Goal: Task Accomplishment & Management: Use online tool/utility

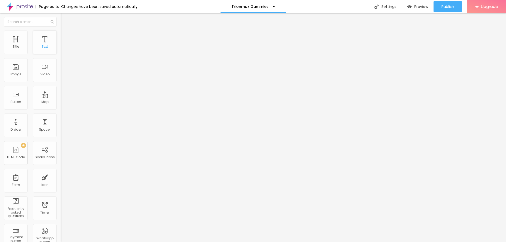
click at [42, 47] on div "Text" at bounding box center [45, 47] width 6 height 4
click at [65, 36] on span "Style" at bounding box center [69, 34] width 8 height 4
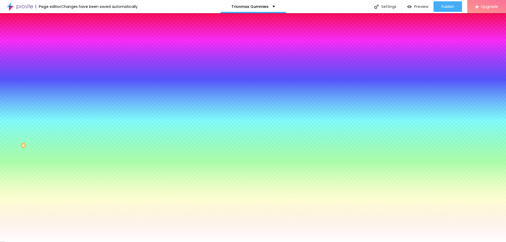
click at [65, 31] on span "Content" at bounding box center [71, 29] width 13 height 4
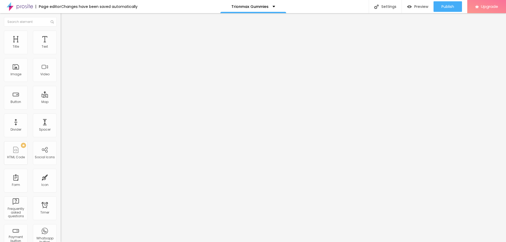
click at [65, 20] on div "Edit Coluna" at bounding box center [79, 19] width 29 height 4
click at [65, 36] on span "Style" at bounding box center [69, 34] width 8 height 4
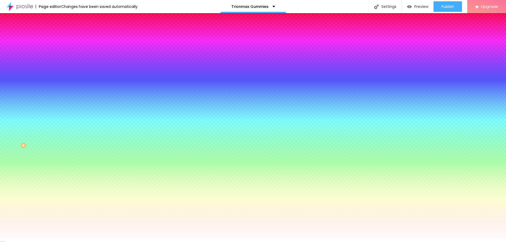
type input "173"
type input "200"
drag, startPoint x: 13, startPoint y: 63, endPoint x: 77, endPoint y: 66, distance: 63.8
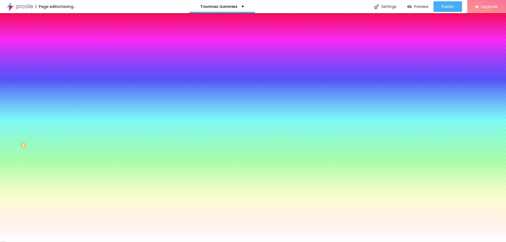
click at [77, 117] on input "range" at bounding box center [78, 119] width 34 height 4
type input "31"
type input "16"
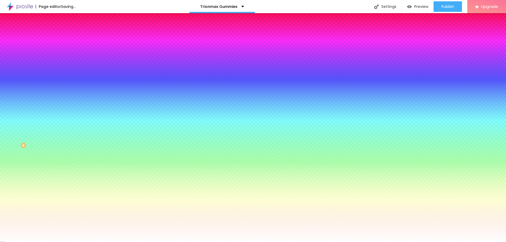
type input "8"
type input "3"
type input "2"
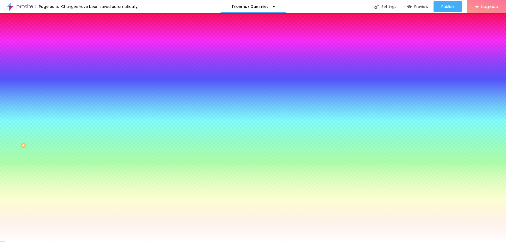
type input "2"
type input "0"
drag, startPoint x: 44, startPoint y: 64, endPoint x: 12, endPoint y: 65, distance: 31.4
type input "0"
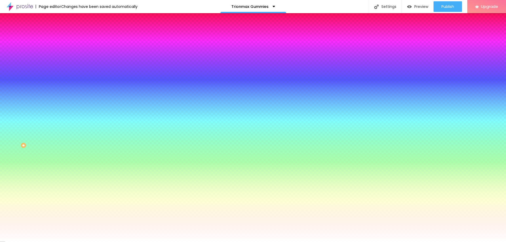
click at [61, 117] on input "range" at bounding box center [78, 119] width 34 height 4
click at [61, 36] on li "Advanced" at bounding box center [91, 38] width 61 height 5
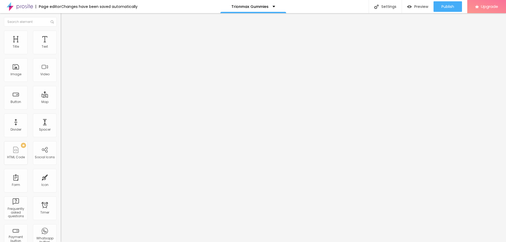
click at [61, 119] on input "text" at bounding box center [92, 121] width 63 height 5
paste input "shad.anastasios@fontfee.com"
type input "shad.anastasios@fontfee.com"
click at [65, 20] on img "button" at bounding box center [67, 19] width 4 height 4
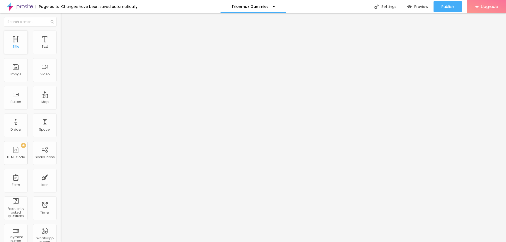
click at [19, 45] on div "Title" at bounding box center [16, 43] width 24 height 24
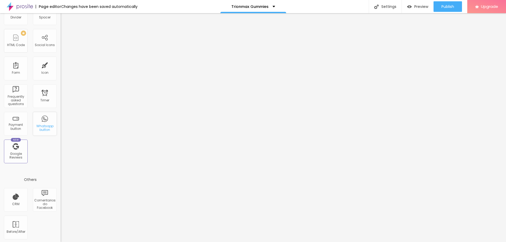
scroll to position [114, 0]
click at [16, 70] on div "Form" at bounding box center [16, 72] width 8 height 4
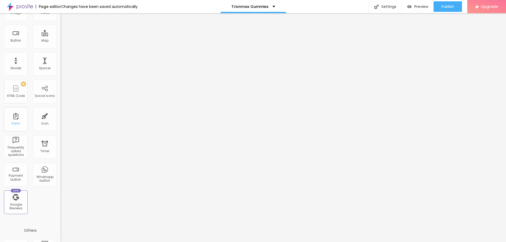
scroll to position [61, 0]
click at [18, 95] on div "HTML Code" at bounding box center [16, 97] width 18 height 4
click at [19, 86] on div "PREMIUM" at bounding box center [14, 84] width 23 height 5
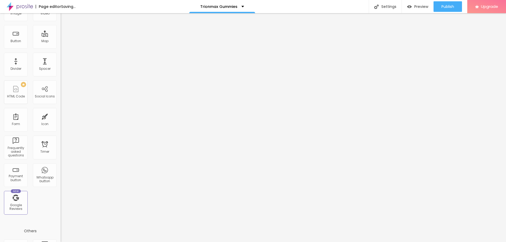
scroll to position [0, 0]
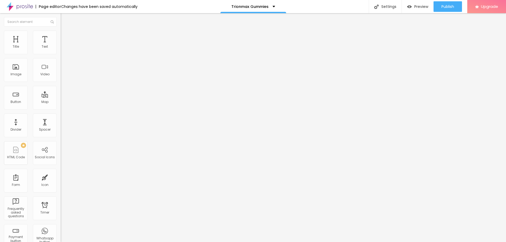
click at [61, 44] on div "Mode" at bounding box center [91, 42] width 61 height 3
click at [65, 35] on span "Style" at bounding box center [69, 34] width 8 height 4
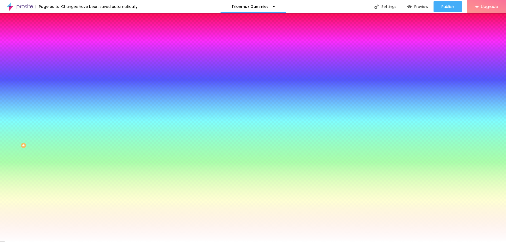
click at [61, 49] on span "Add image" at bounding box center [72, 46] width 22 height 4
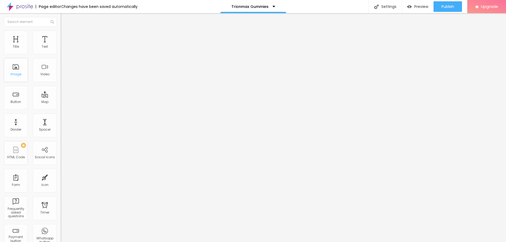
click at [16, 64] on div "Image" at bounding box center [16, 70] width 24 height 24
click at [18, 78] on div "Image" at bounding box center [16, 70] width 24 height 24
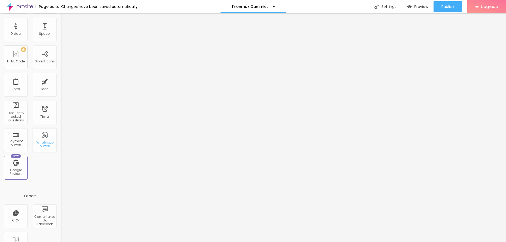
scroll to position [114, 0]
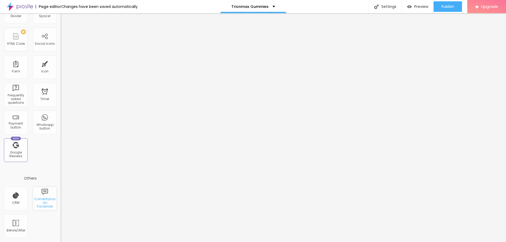
click at [35, 207] on div "Comentarios do Facebook" at bounding box center [45, 199] width 24 height 24
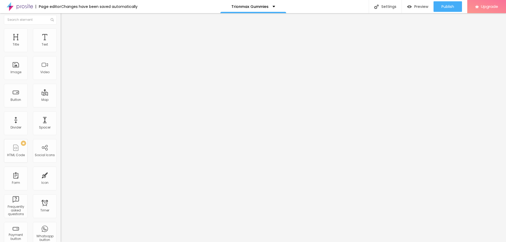
scroll to position [0, 0]
click at [39, 43] on div "Text" at bounding box center [45, 43] width 24 height 24
click at [36, 23] on input "text" at bounding box center [30, 21] width 53 height 9
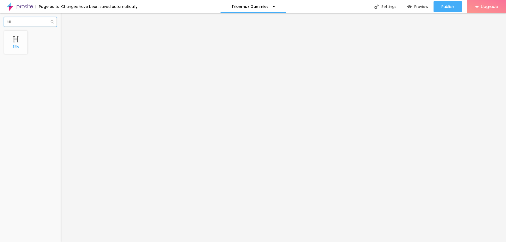
type input "titl"
click at [14, 49] on div "Title" at bounding box center [16, 47] width 6 height 4
click at [16, 50] on div "Title" at bounding box center [16, 43] width 24 height 24
click at [18, 49] on div "Title" at bounding box center [16, 43] width 24 height 24
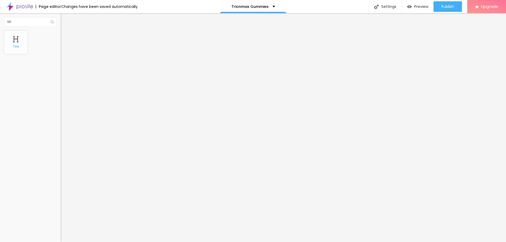
click at [18, 49] on div "Title" at bounding box center [16, 43] width 24 height 24
click at [65, 18] on img "button" at bounding box center [67, 19] width 4 height 4
click at [8, 23] on input "titl" at bounding box center [30, 21] width 53 height 9
drag, startPoint x: 20, startPoint y: 23, endPoint x: 0, endPoint y: 27, distance: 20.4
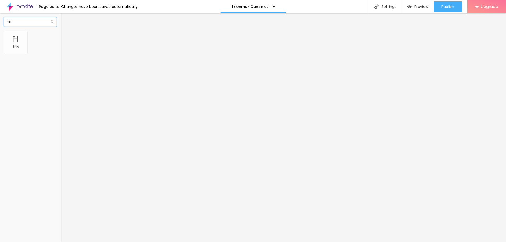
click at [0, 27] on div "titl" at bounding box center [30, 21] width 61 height 17
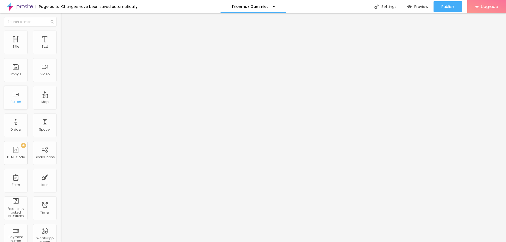
click at [16, 100] on div "Button" at bounding box center [16, 102] width 11 height 4
click at [384, 7] on div "Settings" at bounding box center [385, 6] width 33 height 13
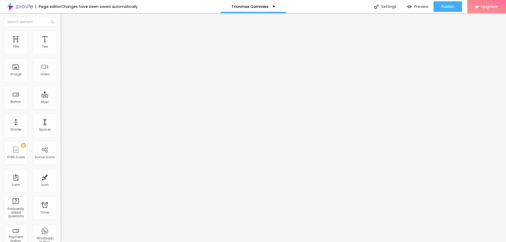
paste input "Trionmax Gummies 2025 : Ingredients, Side Effects, Benefits, Pros, Cons!"
type input "Trionmax Gummies 2025 : Ingredients, Side Effects, Benefits, Pros, Cons!"
paste textarea "Trionmax Gummies 2025 : Ingredients, Side Effects, Benefits, Pros, Cons!"
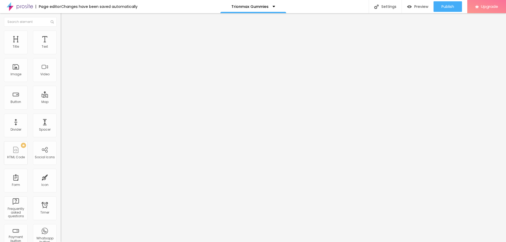
paste textarea "(We Tried It 31 day's) Ingredients And Benefits Analysis!!$49"
type textarea "Trionmax Gummies (We Tried It 31 day's) Ingredients And Benefits Analysis!!$49"
drag, startPoint x: 250, startPoint y: 88, endPoint x: 162, endPoint y: 89, distance: 87.5
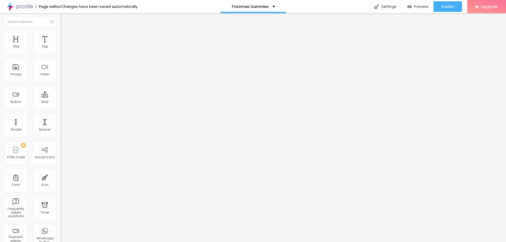
type input "/"
drag, startPoint x: 252, startPoint y: 59, endPoint x: 156, endPoint y: 76, distance: 97.7
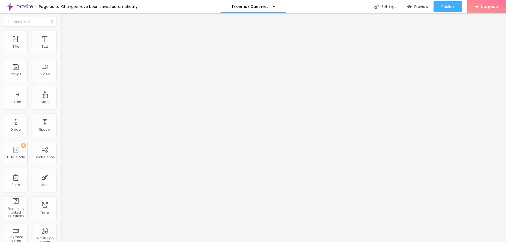
paste input "Trionmax Gummies"
type input "/Trionmax-Gummies"
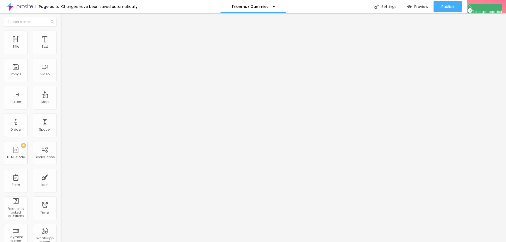
paste input "Trionmax Gummies"
type input "Trionmax Gummies"
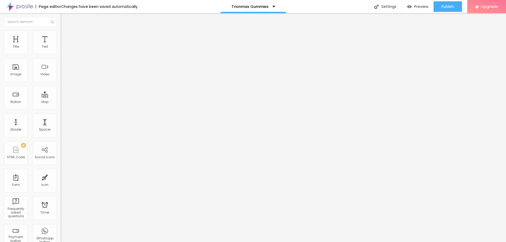
paste textarea "Trionmax Gummies: A Natural Boost for Men’s Vitality and Performance Introducti…"
type textarea "Trionmax Gummies: A Natural Boost for Men’s Vitality and Performance Introducti…"
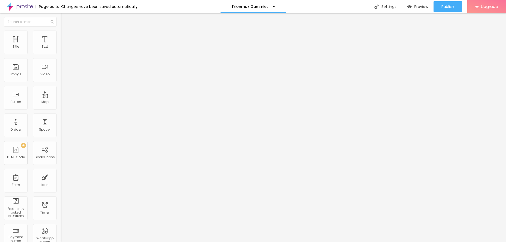
paste textarea "#TrionmaxGummies #TrionmaxGummiespills #TrionmaxGummiesreviews #TrionmaxGummies…"
type textarea "#TrionmaxGummies #TrionmaxGummiespills #TrionmaxGummiesreviews #TrionmaxGummies…"
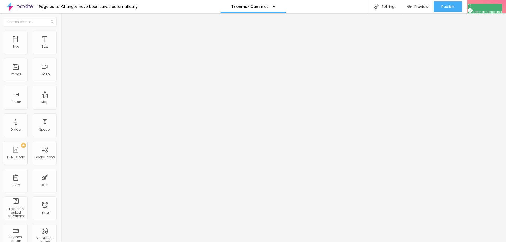
scroll to position [0, 0]
click at [417, 4] on span "Preview" at bounding box center [421, 6] width 14 height 4
click at [44, 157] on div "Social Icons" at bounding box center [45, 158] width 20 height 4
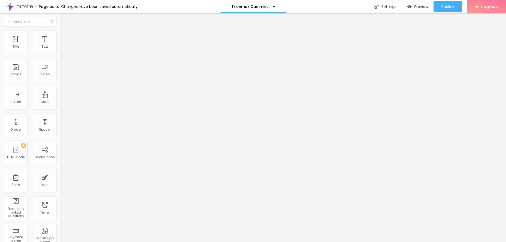
click at [65, 35] on span "Style" at bounding box center [69, 34] width 8 height 4
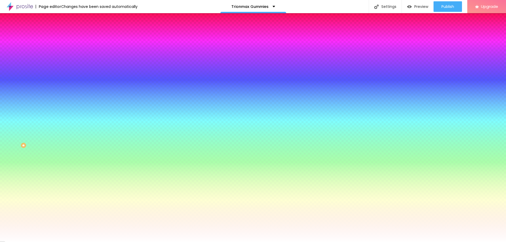
click at [65, 38] on span "Advanced" at bounding box center [73, 39] width 17 height 4
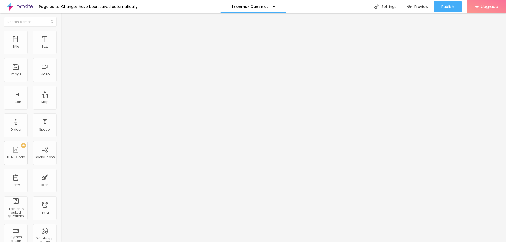
click at [61, 188] on div "Paste or Type your code here" at bounding box center [86, 190] width 51 height 5
click at [442, 4] on div "Publish" at bounding box center [448, 6] width 13 height 11
click at [423, 36] on link "View page" at bounding box center [432, 36] width 47 height 3
click at [53, 4] on div "Page editor Changes have been saved automatically" at bounding box center [69, 6] width 138 height 13
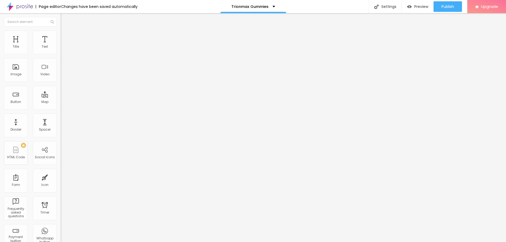
click at [53, 5] on div "Page editor" at bounding box center [49, 7] width 26 height 4
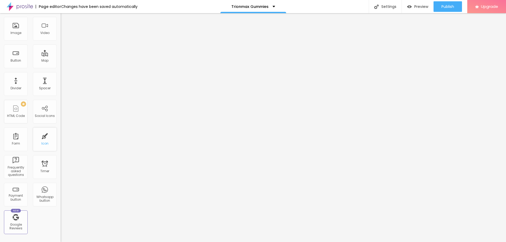
scroll to position [35, 0]
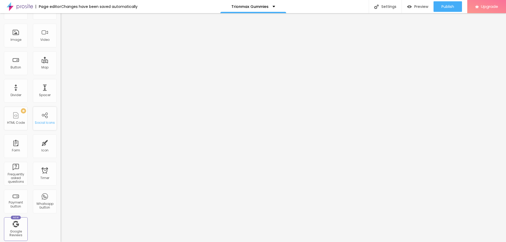
click at [37, 122] on div "Social Icons" at bounding box center [45, 123] width 20 height 4
click at [15, 66] on div "Button" at bounding box center [16, 68] width 11 height 4
click at [18, 42] on div "Image" at bounding box center [16, 36] width 24 height 24
click at [16, 68] on div "Button" at bounding box center [16, 68] width 11 height 4
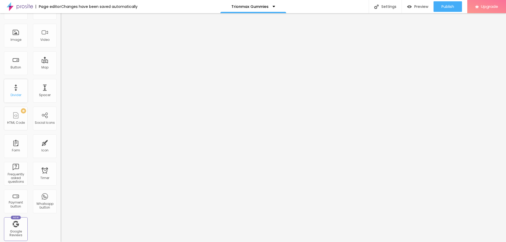
scroll to position [0, 0]
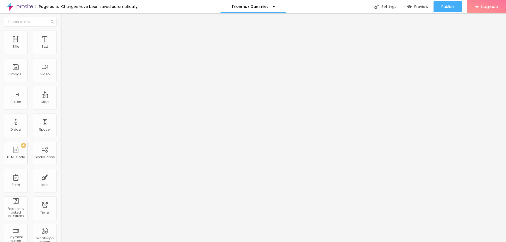
click at [61, 44] on div "Align" at bounding box center [91, 42] width 61 height 3
click at [61, 34] on img at bounding box center [63, 33] width 5 height 5
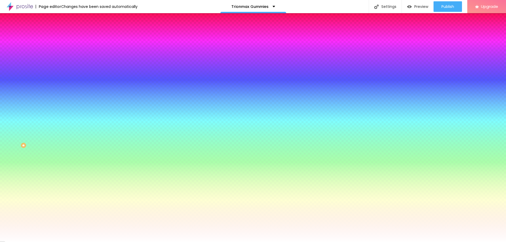
click at [61, 36] on li "Advanced" at bounding box center [91, 38] width 61 height 5
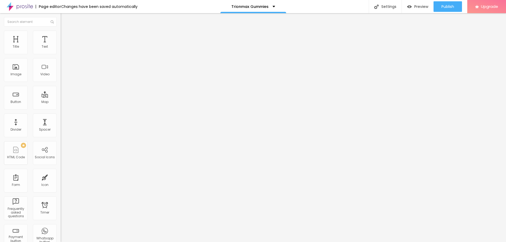
click at [61, 188] on div at bounding box center [91, 208] width 61 height 41
click at [61, 188] on div "Paste or Type your code here" at bounding box center [86, 190] width 51 height 5
type input "50"
drag, startPoint x: 21, startPoint y: 52, endPoint x: 57, endPoint y: 55, distance: 35.9
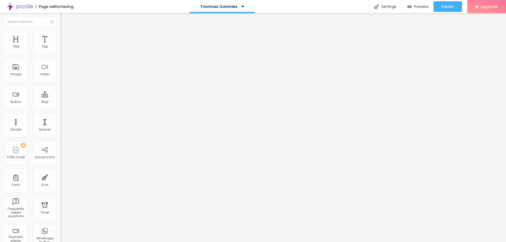
type input "50"
click at [61, 102] on input "range" at bounding box center [78, 104] width 34 height 4
click at [65, 36] on span "Style" at bounding box center [69, 34] width 8 height 4
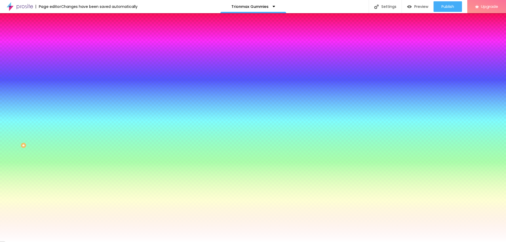
click at [63, 66] on icon "button" at bounding box center [65, 65] width 4 height 4
click at [61, 68] on button "button" at bounding box center [64, 71] width 7 height 6
click at [91, 242] on div at bounding box center [253, 245] width 506 height 0
click at [27, 242] on div at bounding box center [253, 242] width 506 height 0
click at [63, 83] on icon "button" at bounding box center [64, 84] width 3 height 3
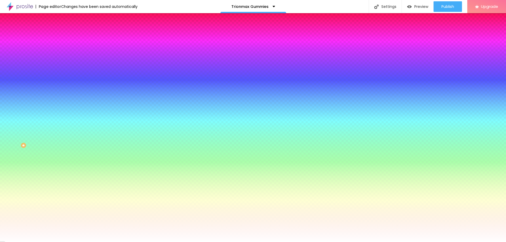
click at [45, 242] on div at bounding box center [253, 242] width 506 height 0
click at [63, 79] on icon "button" at bounding box center [65, 79] width 4 height 4
click at [61, 83] on button "button" at bounding box center [64, 86] width 7 height 6
type input "2"
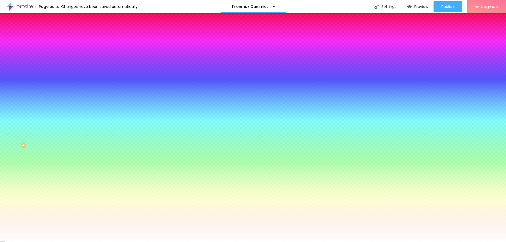
type input "7"
type input "14"
type input "22"
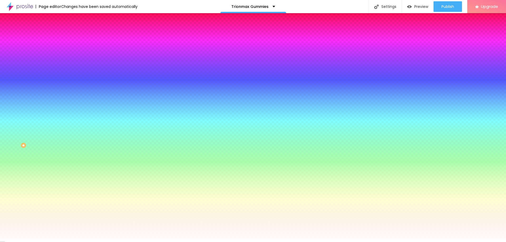
type input "22"
type input "31"
type input "39"
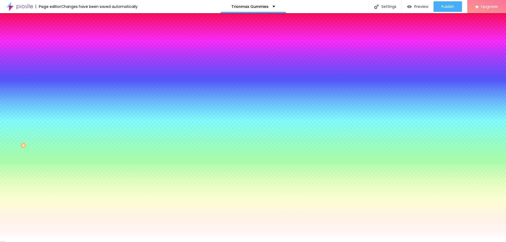
type input "46"
type input "50"
drag, startPoint x: 57, startPoint y: 97, endPoint x: 126, endPoint y: 100, distance: 69.1
type input "50"
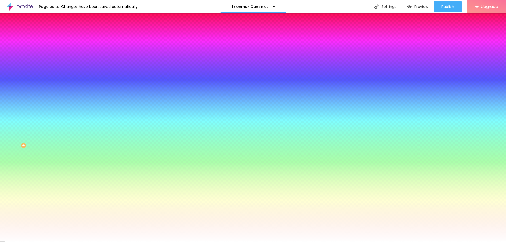
drag, startPoint x: 55, startPoint y: 112, endPoint x: 83, endPoint y: 116, distance: 28.4
type input "1"
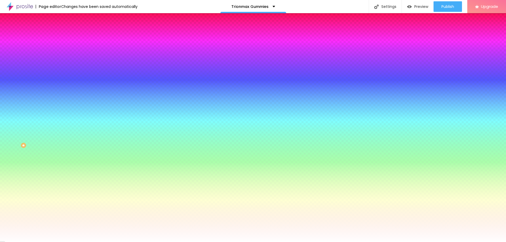
type input "2"
type input "3"
type input "4"
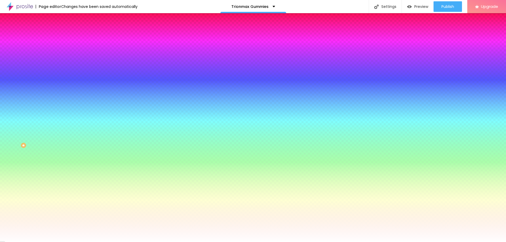
type input "4"
type input "5"
drag, startPoint x: 57, startPoint y: 111, endPoint x: 115, endPoint y: 111, distance: 57.5
type input "5"
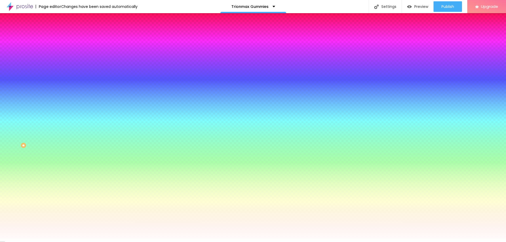
click at [8, 242] on div at bounding box center [253, 242] width 506 height 0
click at [65, 31] on span "Content" at bounding box center [71, 29] width 13 height 4
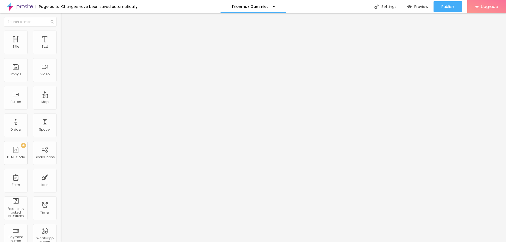
click at [61, 44] on div "Align" at bounding box center [91, 42] width 61 height 3
click at [61, 51] on img at bounding box center [63, 51] width 4 height 4
click at [61, 53] on img at bounding box center [63, 55] width 4 height 4
click at [439, 6] on button "Publish" at bounding box center [448, 6] width 28 height 11
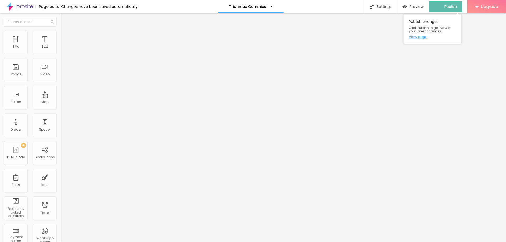
click at [424, 36] on link "View page" at bounding box center [432, 36] width 47 height 3
click at [65, 36] on span "Style" at bounding box center [69, 34] width 8 height 4
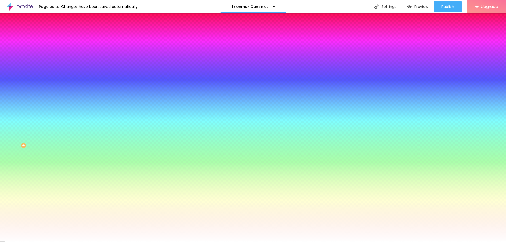
click at [61, 36] on li "Advanced" at bounding box center [91, 38] width 61 height 5
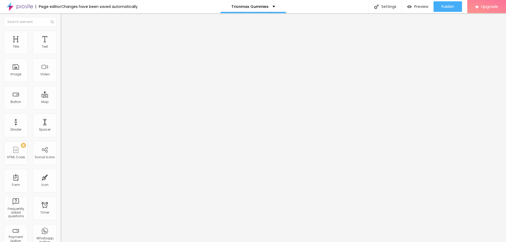
click at [61, 119] on input "text" at bounding box center [92, 121] width 63 height 5
click at [61, 152] on div at bounding box center [91, 152] width 61 height 0
click at [61, 155] on div at bounding box center [91, 155] width 61 height 0
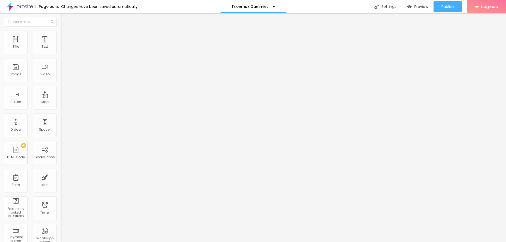
click at [61, 158] on div at bounding box center [91, 158] width 61 height 0
click at [61, 31] on img at bounding box center [63, 33] width 5 height 5
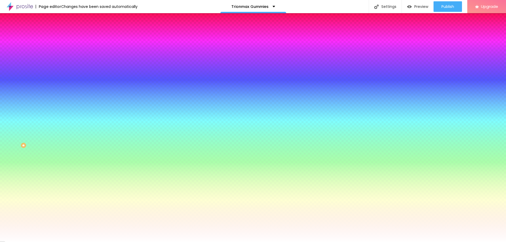
click at [65, 18] on img "button" at bounding box center [67, 19] width 4 height 4
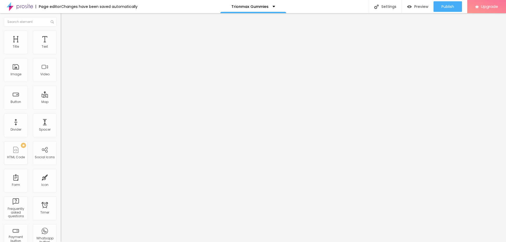
click at [65, 36] on span "Style" at bounding box center [69, 34] width 8 height 4
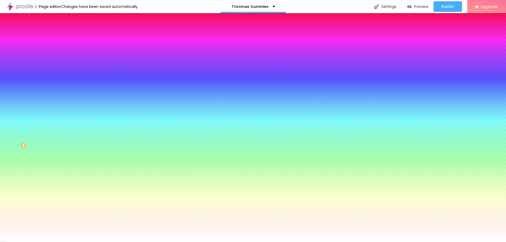
click at [61, 50] on button "Reset to default" at bounding box center [77, 47] width 33 height 6
click at [63, 49] on icon "button" at bounding box center [65, 47] width 4 height 4
click at [61, 54] on input "#FFFFFF" at bounding box center [92, 52] width 63 height 5
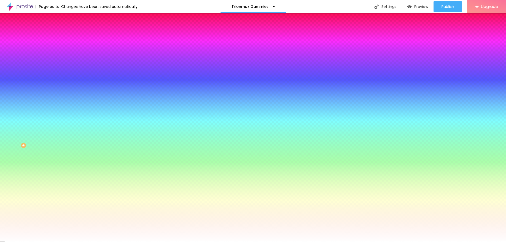
click at [61, 54] on input "#FFFFFF" at bounding box center [92, 52] width 63 height 5
type input "#"
click at [63, 69] on icon "button" at bounding box center [64, 70] width 2 height 2
click at [97, 242] on div at bounding box center [253, 245] width 506 height 0
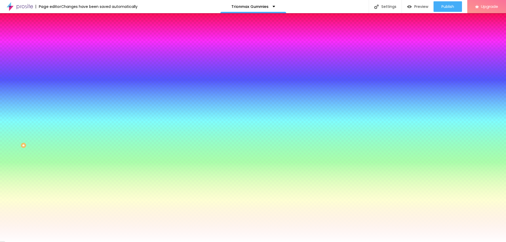
click at [119, 242] on div at bounding box center [253, 242] width 506 height 0
click at [61, 83] on button "button" at bounding box center [64, 86] width 7 height 6
type input "34"
type input "41"
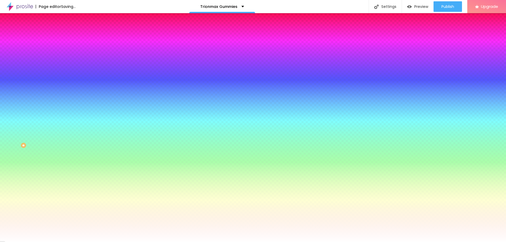
type input "41"
type input "47"
type input "50"
drag, startPoint x: 57, startPoint y: 96, endPoint x: 119, endPoint y: 99, distance: 62.3
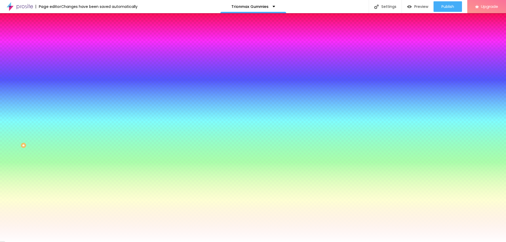
type input "50"
type input "1"
type input "2"
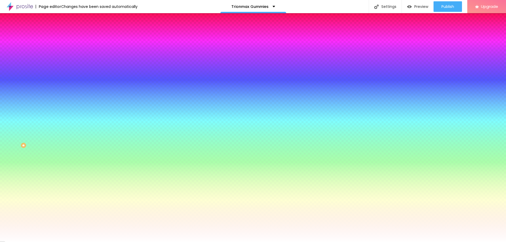
type input "2"
type input "4"
type input "5"
drag, startPoint x: 58, startPoint y: 112, endPoint x: 118, endPoint y: 111, distance: 60.1
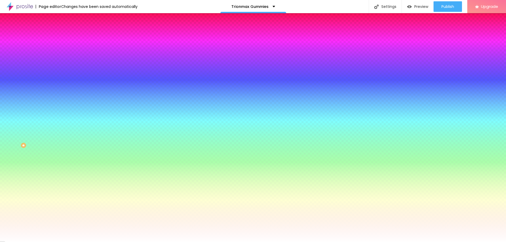
type input "5"
click at [47, 242] on div at bounding box center [253, 242] width 506 height 0
click at [61, 36] on li "Advanced" at bounding box center [91, 38] width 61 height 5
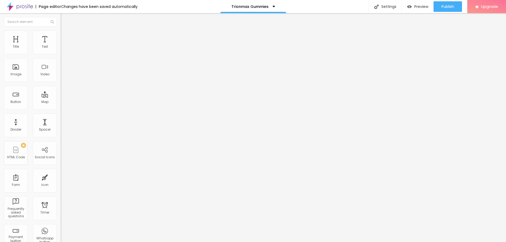
type input "25"
type input "30"
type input "40"
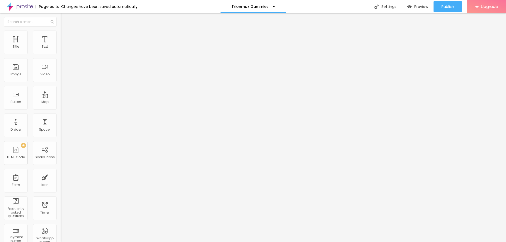
type input "40"
type input "50"
drag, startPoint x: 21, startPoint y: 51, endPoint x: 51, endPoint y: 51, distance: 30.3
type input "50"
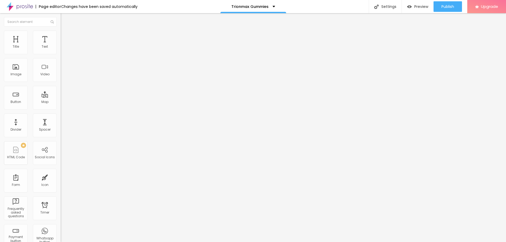
click at [61, 102] on input "range" at bounding box center [78, 104] width 34 height 4
click at [61, 188] on div at bounding box center [91, 208] width 61 height 41
click at [65, 36] on span "Style" at bounding box center [69, 34] width 8 height 4
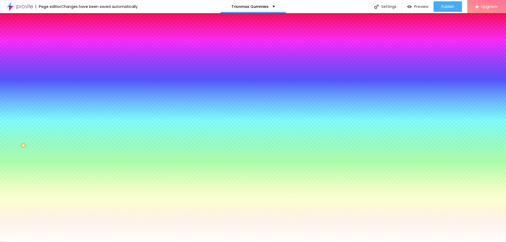
click at [61, 31] on li "Content" at bounding box center [91, 27] width 61 height 5
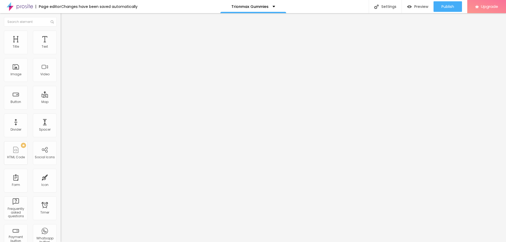
click at [65, 19] on img "button" at bounding box center [67, 19] width 4 height 4
click at [14, 74] on div "Image" at bounding box center [16, 74] width 11 height 4
click at [16, 75] on div "Image" at bounding box center [16, 74] width 11 height 4
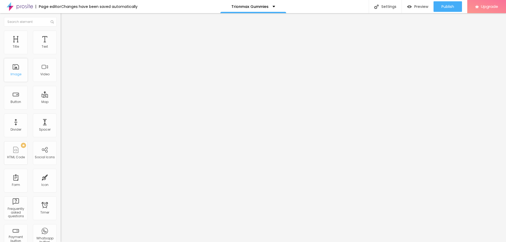
click at [16, 75] on div "Image" at bounding box center [16, 74] width 11 height 4
click at [16, 76] on div "Image" at bounding box center [16, 74] width 11 height 4
click at [19, 70] on div "Image" at bounding box center [16, 70] width 24 height 24
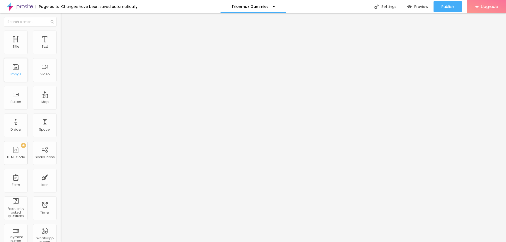
click at [15, 76] on div "Image" at bounding box center [16, 74] width 11 height 4
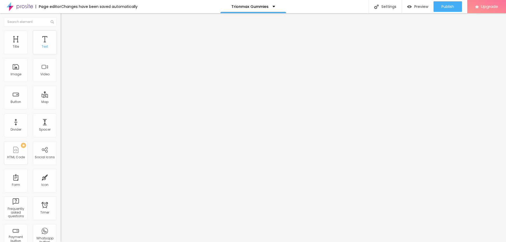
click at [42, 45] on div "Text" at bounding box center [45, 47] width 6 height 4
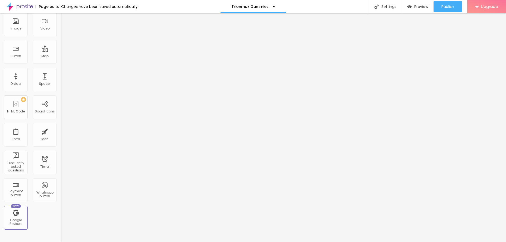
scroll to position [114, 0]
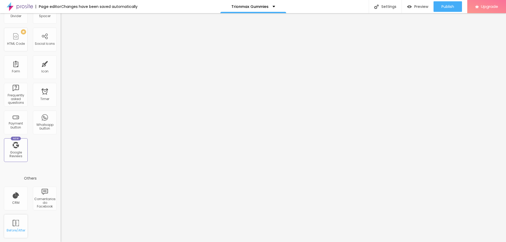
click at [20, 230] on div "Before/After" at bounding box center [16, 231] width 19 height 4
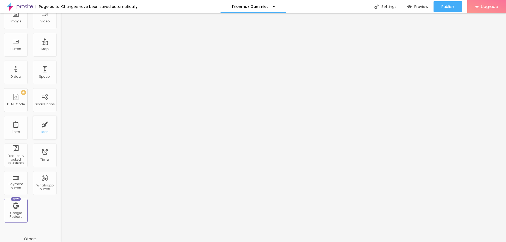
scroll to position [0, 0]
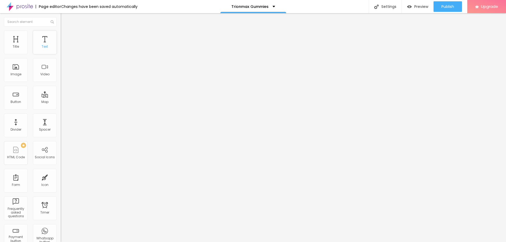
click at [45, 42] on div "Text" at bounding box center [45, 43] width 24 height 24
click at [28, 23] on input "text" at bounding box center [30, 21] width 53 height 9
click at [35, 55] on div "Title Text Image Video Button Map Divider Spacer PREMIUM HTML Code Social Icons…" at bounding box center [30, 155] width 61 height 249
click at [41, 42] on div "Text" at bounding box center [45, 43] width 24 height 24
click at [17, 43] on div "Title" at bounding box center [16, 43] width 24 height 24
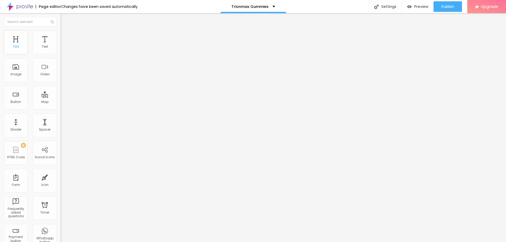
click at [17, 43] on div "Title" at bounding box center [16, 43] width 24 height 24
click at [38, 50] on div "Text" at bounding box center [45, 43] width 24 height 24
click at [14, 50] on div "Title" at bounding box center [16, 43] width 24 height 24
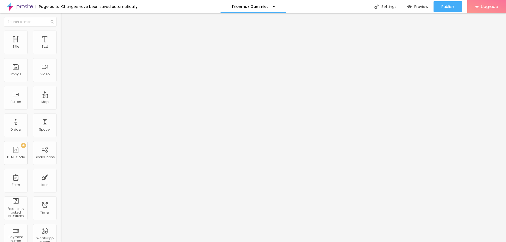
click at [53, 5] on div "Page editor" at bounding box center [49, 7] width 26 height 4
click at [15, 50] on div "Title" at bounding box center [16, 43] width 24 height 24
click at [36, 45] on div "Text" at bounding box center [45, 43] width 24 height 24
click at [42, 45] on div "Text" at bounding box center [45, 47] width 6 height 4
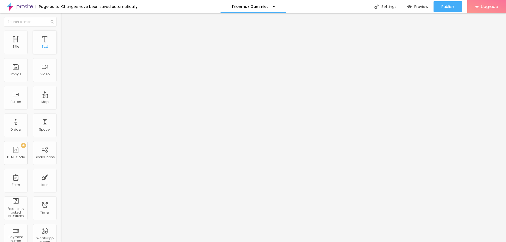
click at [42, 45] on div "Text" at bounding box center [45, 47] width 6 height 4
click at [65, 20] on img "button" at bounding box center [67, 19] width 4 height 4
click at [39, 51] on div "Text" at bounding box center [45, 43] width 24 height 24
click at [40, 50] on div "Text" at bounding box center [45, 43] width 24 height 24
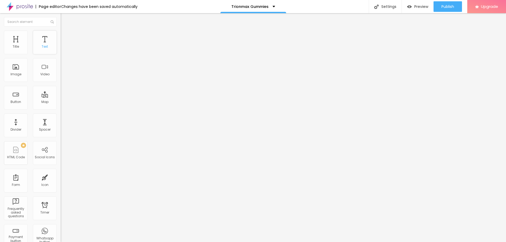
click at [40, 50] on div "Text" at bounding box center [45, 43] width 24 height 24
click at [18, 45] on div "Title" at bounding box center [16, 47] width 6 height 4
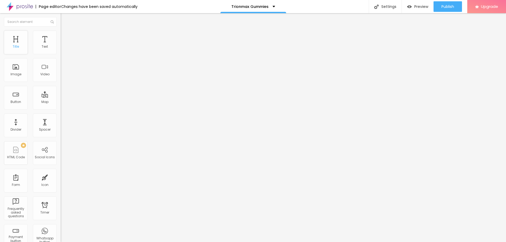
click at [18, 45] on div "Title" at bounding box center [16, 47] width 6 height 4
click at [65, 36] on span "Style" at bounding box center [69, 34] width 8 height 4
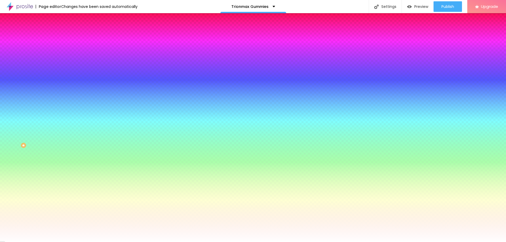
click at [61, 36] on img at bounding box center [63, 38] width 5 height 5
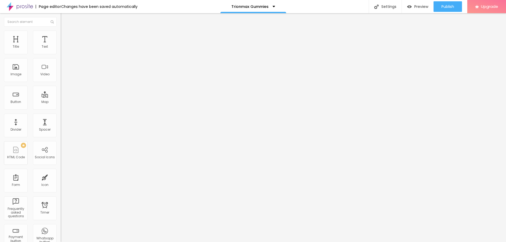
click at [65, 20] on img "button" at bounding box center [67, 19] width 4 height 4
click at [22, 49] on div "Title" at bounding box center [16, 43] width 24 height 24
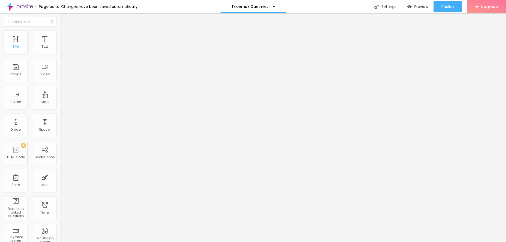
click at [22, 49] on div "Title" at bounding box center [16, 43] width 24 height 24
click at [65, 36] on span "Style" at bounding box center [69, 34] width 8 height 4
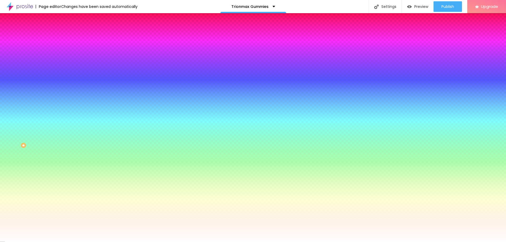
click at [61, 36] on li "Advanced" at bounding box center [91, 38] width 61 height 5
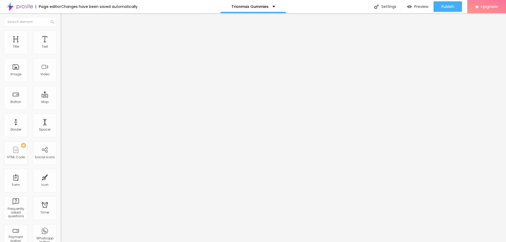
click at [61, 188] on div at bounding box center [91, 208] width 61 height 41
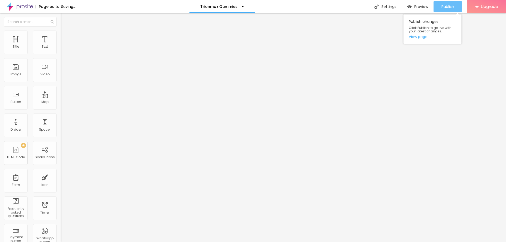
click at [445, 2] on div "Publish" at bounding box center [448, 6] width 13 height 11
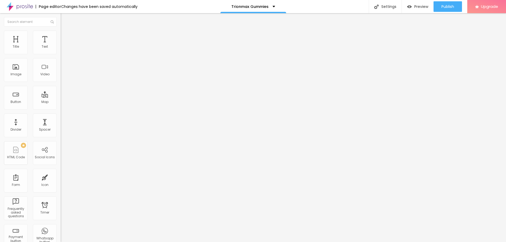
click at [20, 7] on img at bounding box center [20, 6] width 26 height 13
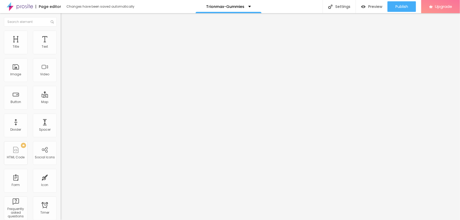
click at [61, 50] on span "Heading 2" at bounding box center [73, 46] width 24 height 7
click at [61, 45] on span "Heading 1" at bounding box center [74, 41] width 26 height 7
click at [395, 7] on span "Publish" at bounding box center [401, 6] width 13 height 4
click at [373, 38] on link "View page" at bounding box center [386, 36] width 47 height 3
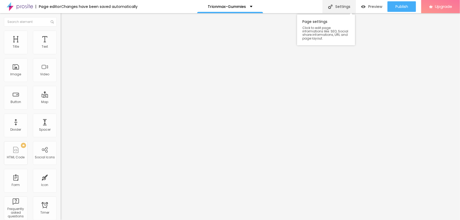
click at [328, 11] on div "Settings" at bounding box center [339, 6] width 33 height 13
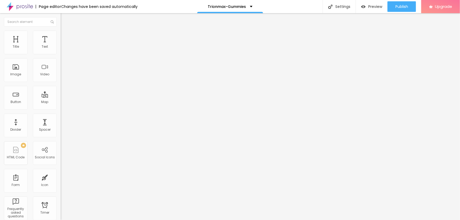
type input "/trionmaxgummies"
click at [394, 9] on button "Publish" at bounding box center [401, 6] width 28 height 11
click at [380, 37] on link "View page" at bounding box center [386, 36] width 47 height 3
